Goal: Task Accomplishment & Management: Use online tool/utility

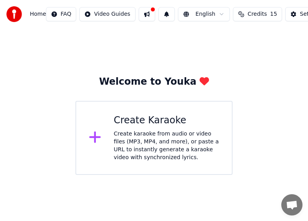
click at [142, 140] on div "Create karaoke from audio or video files (MP3, MP4, and more), or paste a URL t…" at bounding box center [167, 145] width 106 height 31
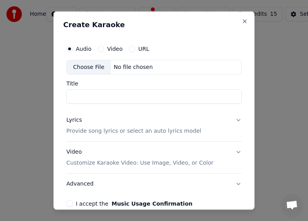
click at [101, 49] on button "Video" at bounding box center [101, 48] width 6 height 6
click at [88, 97] on input "Title" at bounding box center [153, 96] width 175 height 14
click at [199, 97] on input "**********" at bounding box center [153, 96] width 175 height 14
type input "**********"
click at [232, 119] on button "Lyrics Provide song lyrics or select an auto lyrics model" at bounding box center [153, 125] width 175 height 31
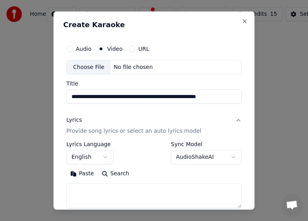
click at [103, 158] on button "English" at bounding box center [89, 157] width 47 height 14
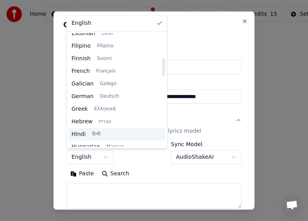
scroll to position [157, 0]
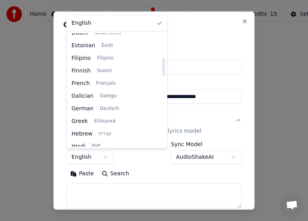
select select "**"
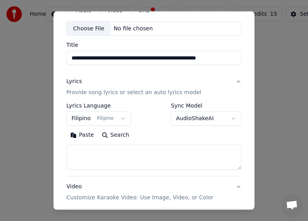
scroll to position [79, 0]
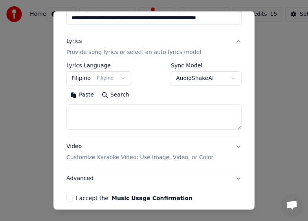
click at [108, 95] on button "Search" at bounding box center [115, 94] width 35 height 13
click at [112, 114] on textarea at bounding box center [153, 116] width 175 height 25
paste textarea "**********"
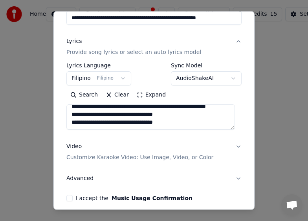
scroll to position [254, 0]
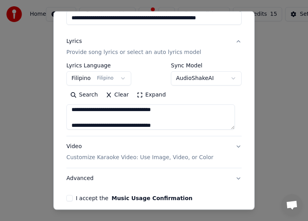
type textarea "**********"
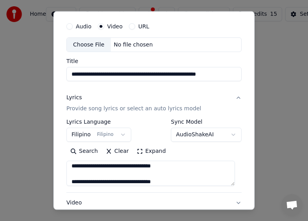
scroll to position [0, 0]
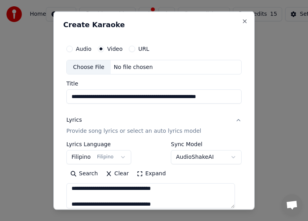
click at [90, 68] on div "Choose File" at bounding box center [89, 67] width 44 height 14
click at [70, 48] on button "Audio" at bounding box center [69, 48] width 6 height 6
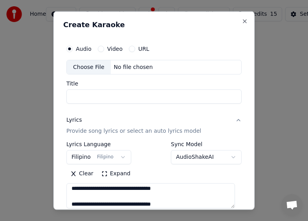
click at [101, 48] on button "Video" at bounding box center [101, 48] width 6 height 6
click at [87, 66] on div "Choose File" at bounding box center [89, 67] width 44 height 14
click at [72, 48] on button "Audio" at bounding box center [69, 48] width 6 height 6
click at [87, 68] on div "Choose File" at bounding box center [89, 67] width 44 height 14
type input "**********"
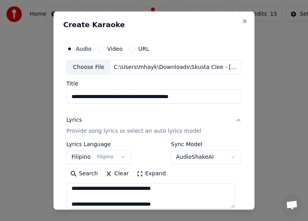
drag, startPoint x: 193, startPoint y: 95, endPoint x: 197, endPoint y: 97, distance: 4.4
click at [197, 97] on input "**********" at bounding box center [153, 96] width 175 height 14
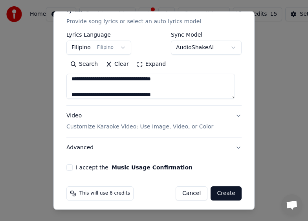
scroll to position [113, 0]
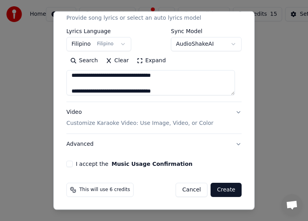
click at [71, 163] on button "I accept the Music Usage Confirmation" at bounding box center [69, 163] width 6 height 6
click at [230, 112] on button "Video Customize Karaoke Video: Use Image, Video, or Color" at bounding box center [153, 117] width 175 height 31
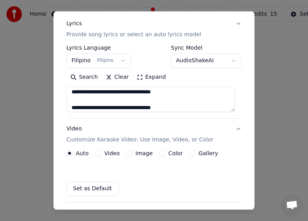
scroll to position [92, 0]
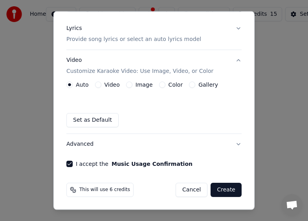
click at [98, 85] on button "Video" at bounding box center [98, 84] width 6 height 6
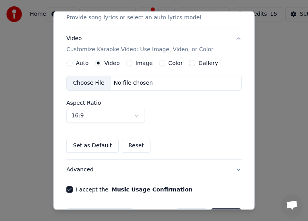
scroll to position [100, 0]
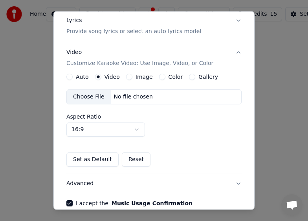
click at [128, 77] on button "Image" at bounding box center [129, 77] width 6 height 6
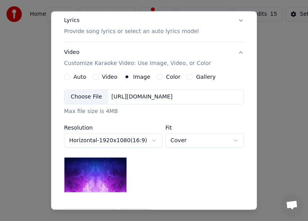
click at [103, 175] on img at bounding box center [95, 174] width 63 height 35
click at [187, 140] on body "**********" at bounding box center [154, 87] width 308 height 175
click at [105, 170] on img at bounding box center [95, 174] width 63 height 35
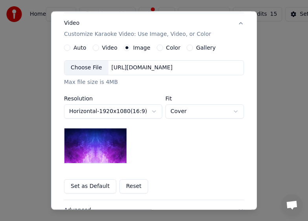
scroll to position [116, 0]
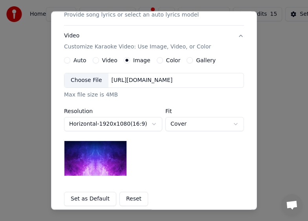
click at [157, 61] on button "Color" at bounding box center [160, 60] width 6 height 6
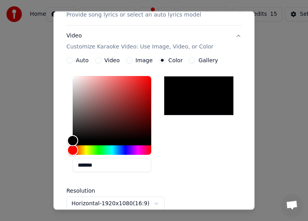
click at [189, 60] on button "Gallery" at bounding box center [192, 60] width 6 height 6
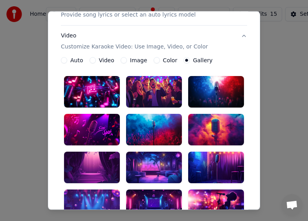
click at [228, 133] on div at bounding box center [216, 129] width 56 height 31
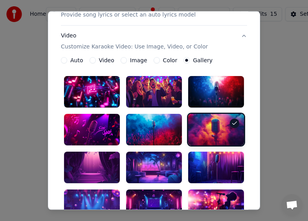
click at [240, 36] on button "Video Customize Karaoke Video: Use Image, Video, or Color" at bounding box center [154, 41] width 186 height 31
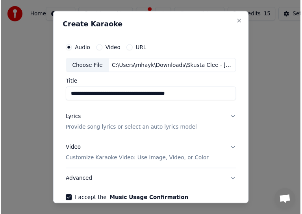
scroll to position [40, 0]
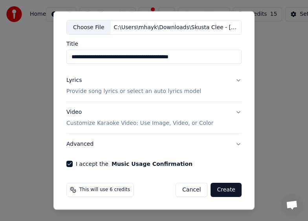
click at [222, 190] on button "Create" at bounding box center [226, 189] width 31 height 14
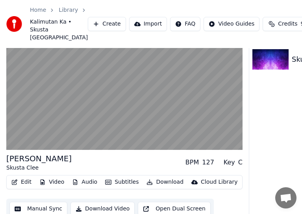
scroll to position [32, 0]
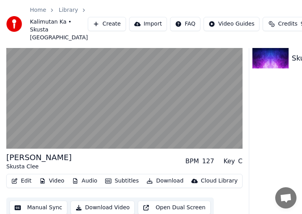
click at [154, 186] on button "Download" at bounding box center [164, 180] width 43 height 11
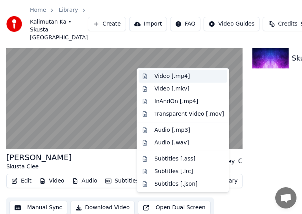
click at [173, 76] on div "Video [.mp4]" at bounding box center [171, 76] width 35 height 8
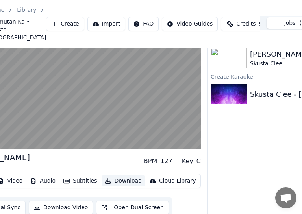
scroll to position [32, 44]
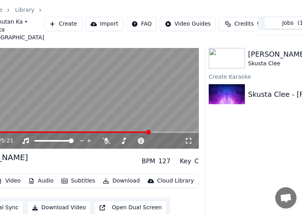
click at [118, 100] on video at bounding box center [81, 82] width 236 height 133
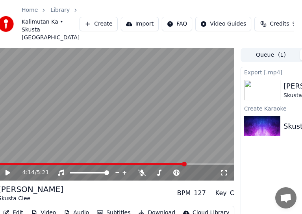
scroll to position [0, 0]
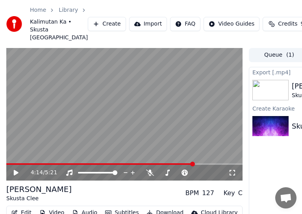
click at [102, 131] on video at bounding box center [124, 114] width 236 height 133
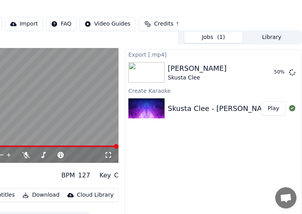
scroll to position [17, 124]
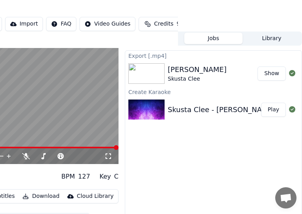
click at [270, 81] on button "Show" at bounding box center [271, 73] width 28 height 14
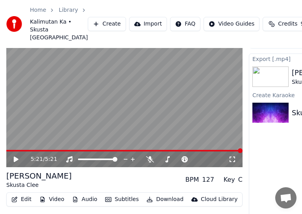
scroll to position [0, 0]
